Goal: Task Accomplishment & Management: Book appointment/travel/reservation

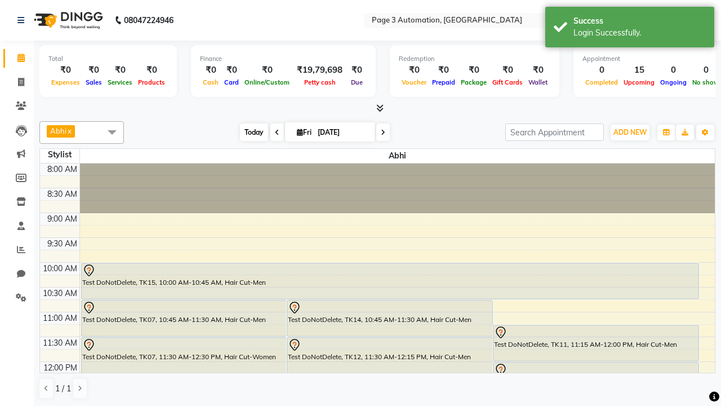
click at [248, 132] on span "Today" at bounding box center [254, 131] width 28 height 17
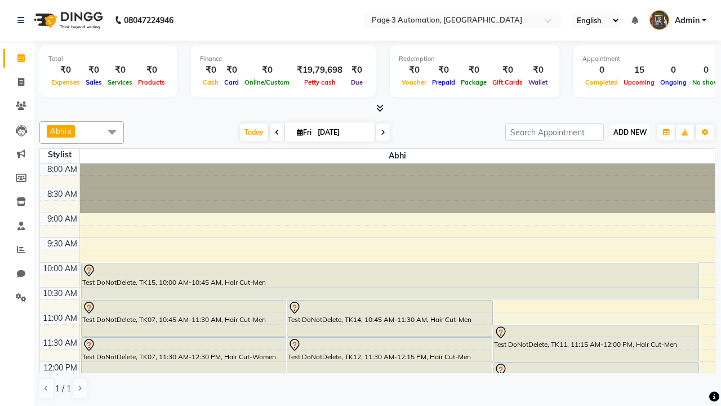
click at [630, 132] on span "ADD NEW" at bounding box center [629, 132] width 33 height 8
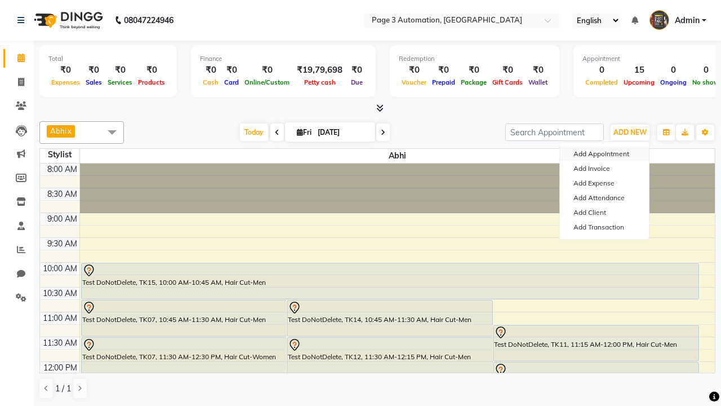
click at [604, 154] on button "Add Appointment" at bounding box center [604, 153] width 89 height 15
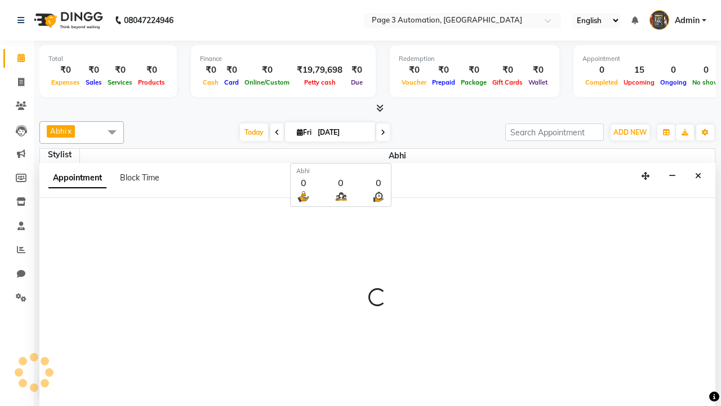
select select "tentative"
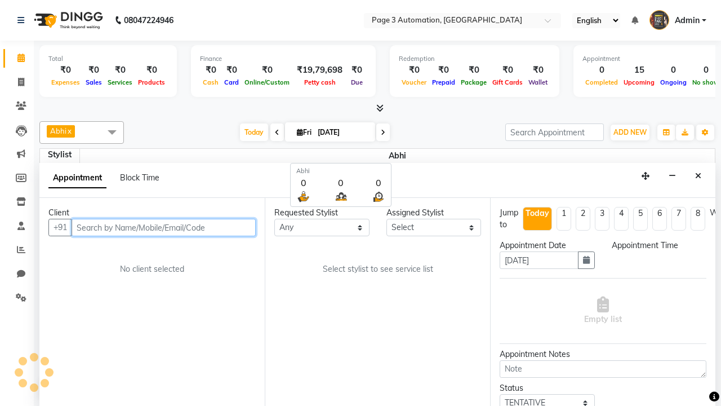
select select "540"
type input "8192346578"
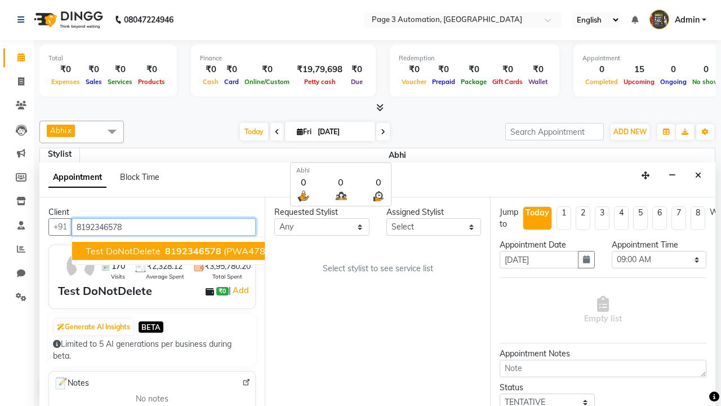
click at [165, 251] on span "8192346578" at bounding box center [193, 250] width 56 height 11
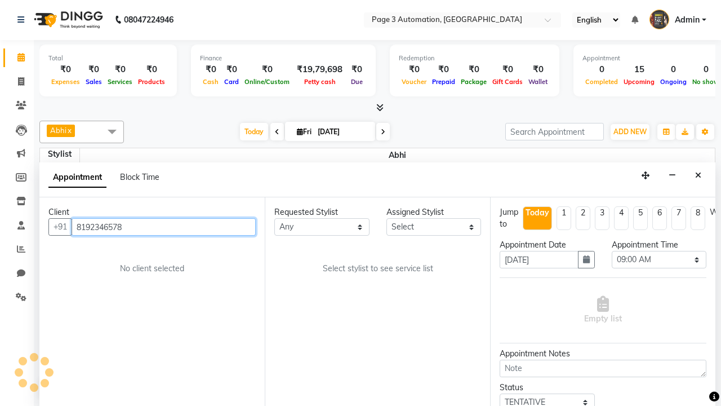
select select "93387"
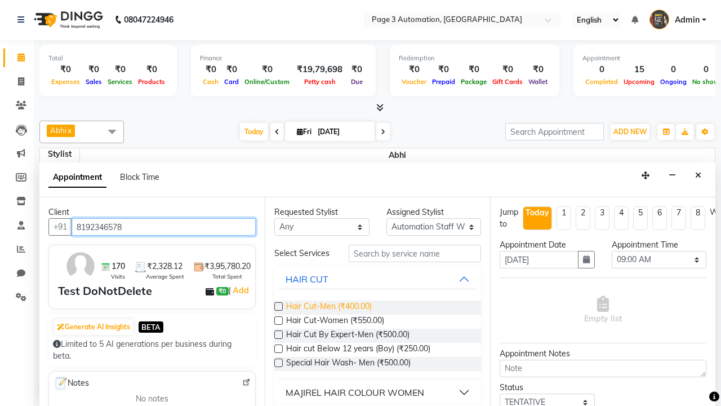
type input "8192346578"
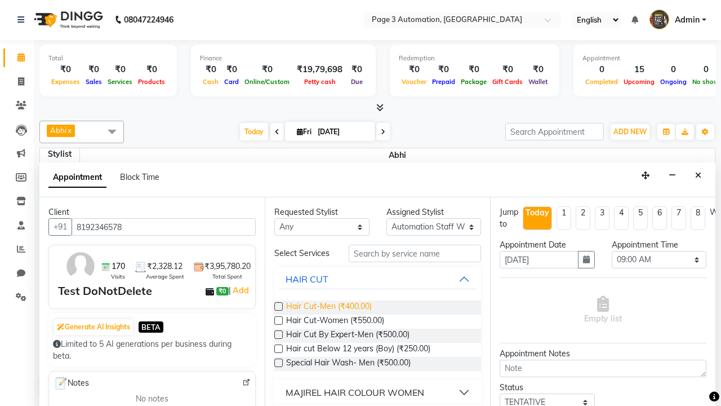
click at [328, 307] on span "Hair Cut-Men (₹400.00)" at bounding box center [329, 307] width 86 height 14
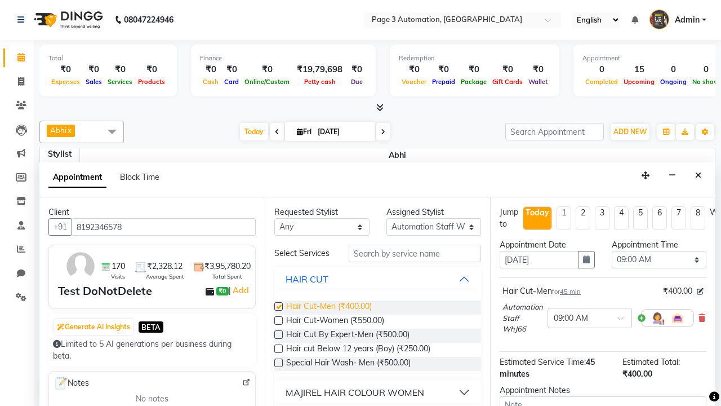
checkbox input "false"
click at [335, 321] on span "Hair Cut-Women (₹550.00)" at bounding box center [335, 321] width 98 height 14
checkbox input "true"
select select "840"
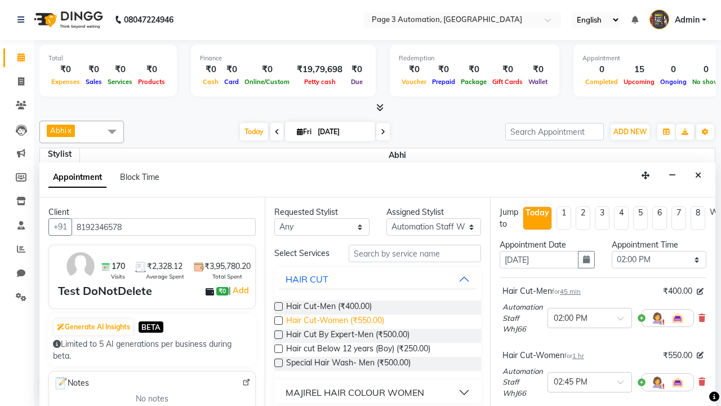
checkbox input "false"
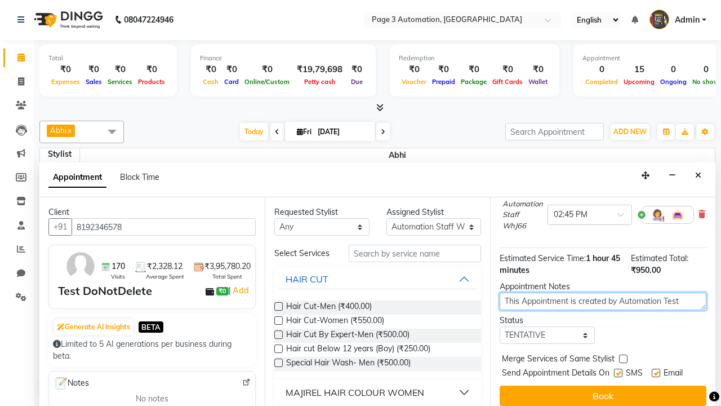
type textarea "This Appointment is created by Automation Test"
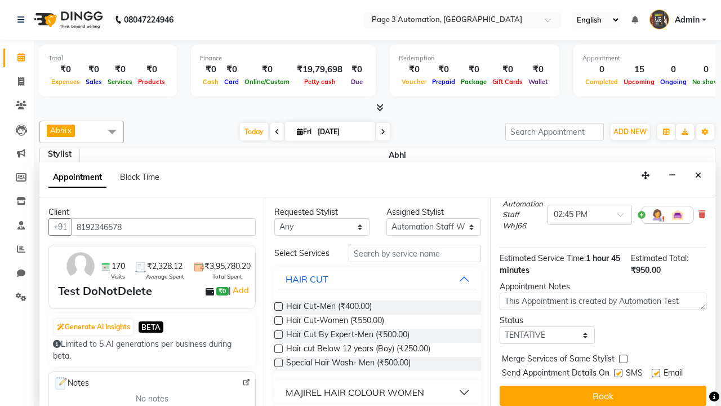
click at [618, 372] on label at bounding box center [618, 372] width 8 height 8
click at [618, 372] on input "checkbox" at bounding box center [617, 373] width 7 height 7
checkbox input "false"
click at [656, 372] on label at bounding box center [656, 372] width 8 height 8
click at [656, 372] on input "checkbox" at bounding box center [655, 373] width 7 height 7
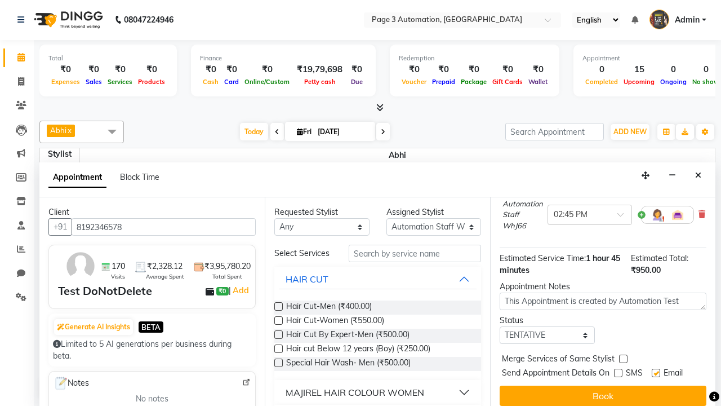
checkbox input "false"
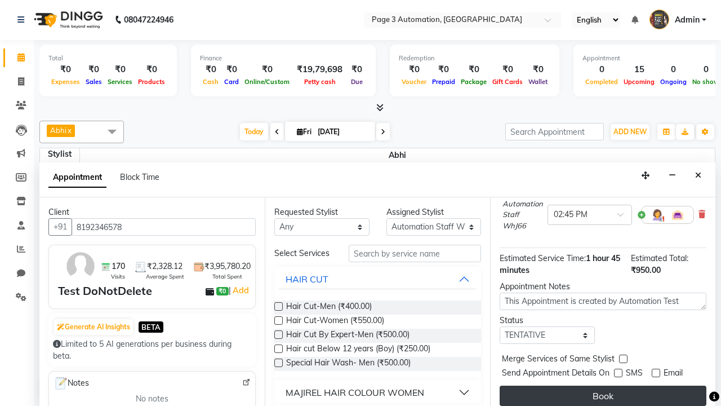
click at [603, 395] on button "Book" at bounding box center [603, 395] width 207 height 20
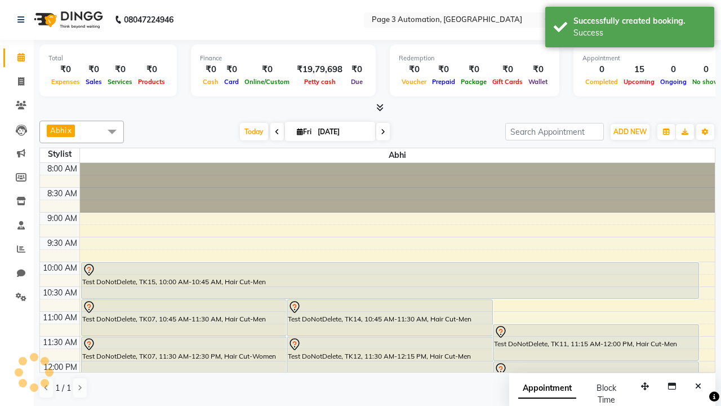
scroll to position [0, 0]
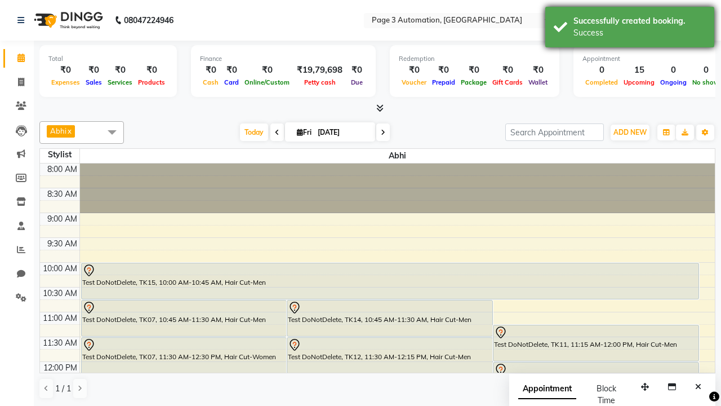
click at [630, 29] on div "Success" at bounding box center [639, 33] width 132 height 12
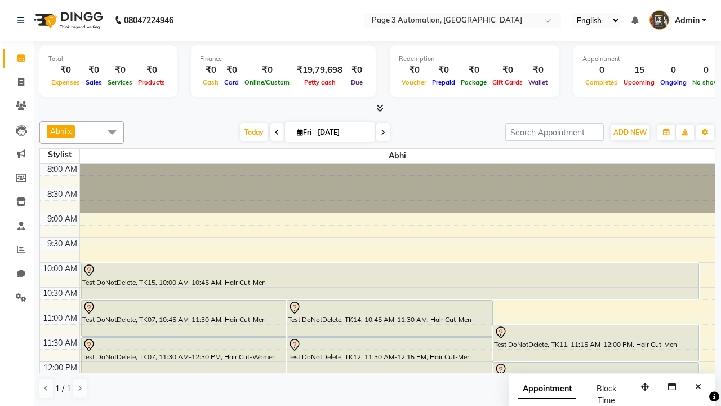
click at [112, 132] on span at bounding box center [112, 131] width 23 height 21
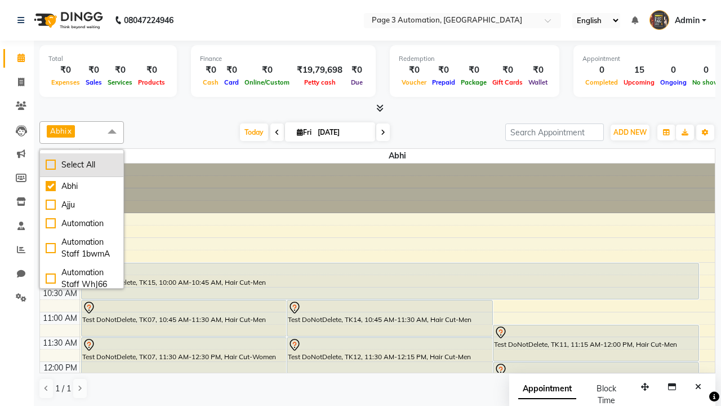
click at [82, 164] on div "Select All" at bounding box center [82, 165] width 72 height 12
checkbox input "true"
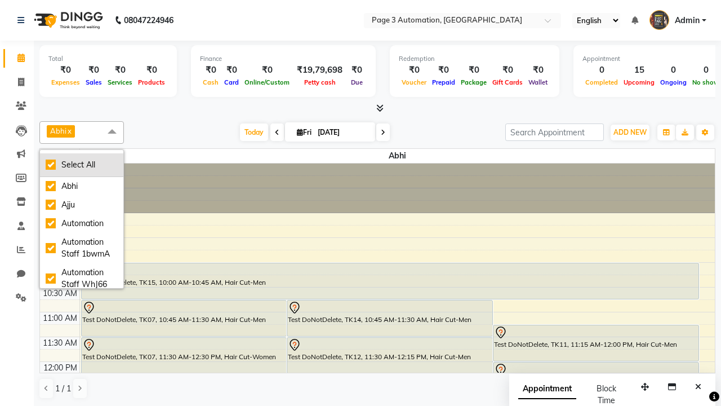
checkbox input "true"
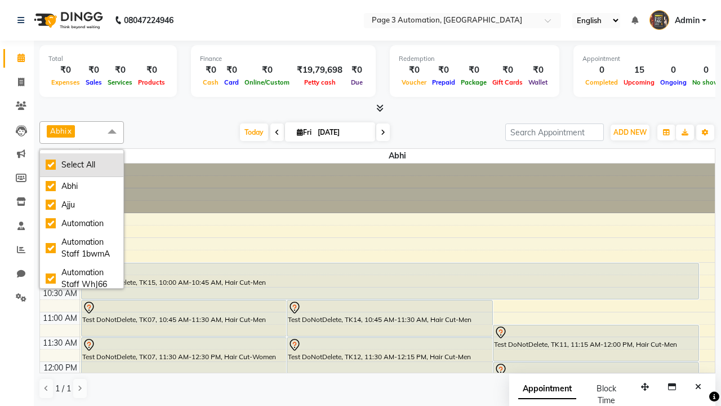
checkbox input "true"
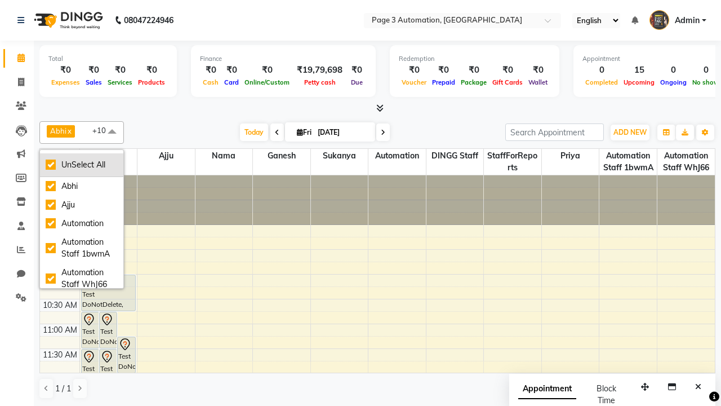
click at [82, 164] on div "UnSelect All" at bounding box center [82, 165] width 72 height 12
checkbox input "false"
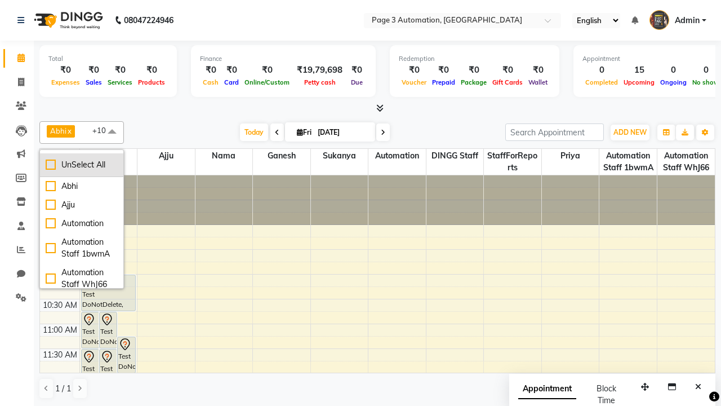
checkbox input "false"
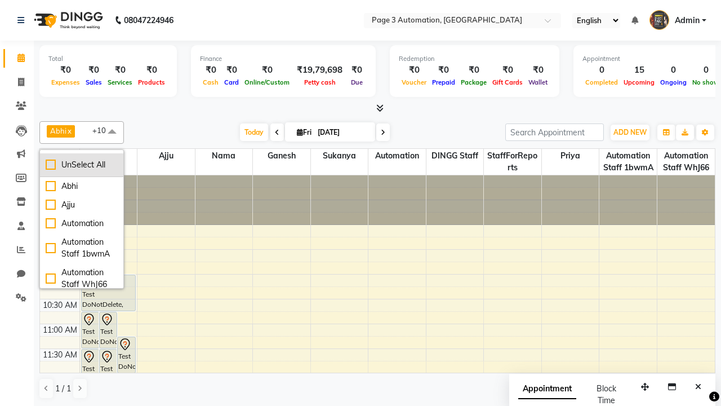
checkbox input "false"
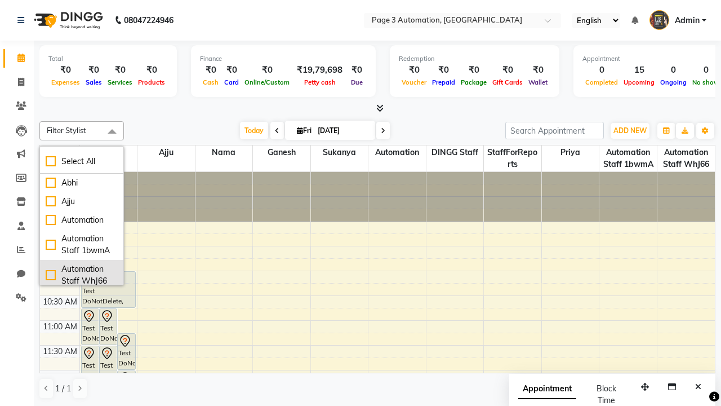
click at [82, 272] on div "Automation Staff WhJ66" at bounding box center [82, 275] width 72 height 24
checkbox input "true"
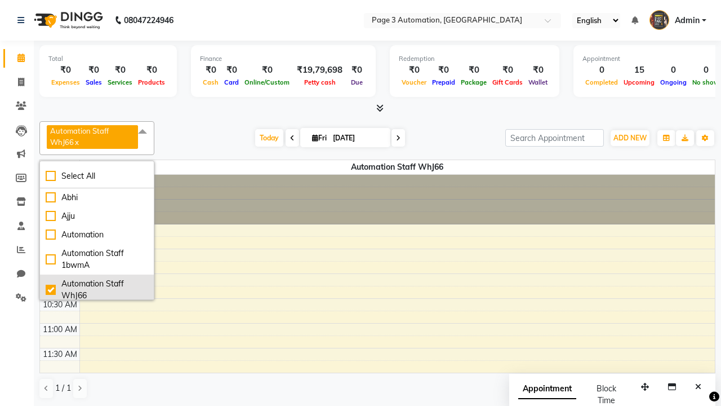
scroll to position [2, 0]
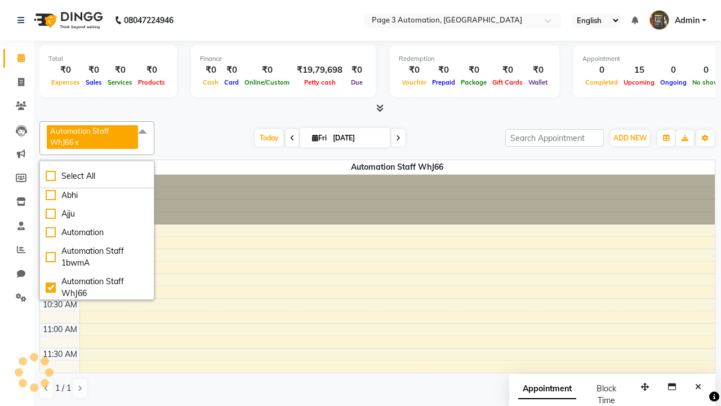
click at [144, 132] on span at bounding box center [142, 131] width 23 height 21
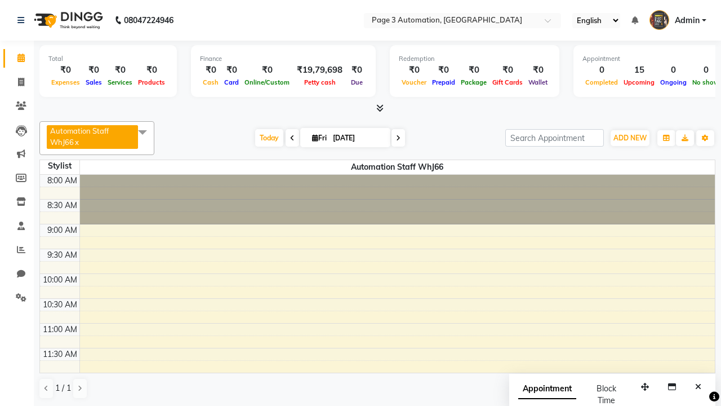
select select "7"
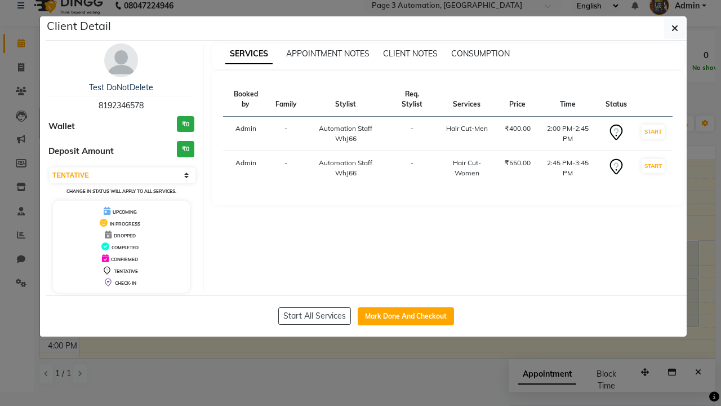
scroll to position [0, 0]
